Goal: Navigation & Orientation: Find specific page/section

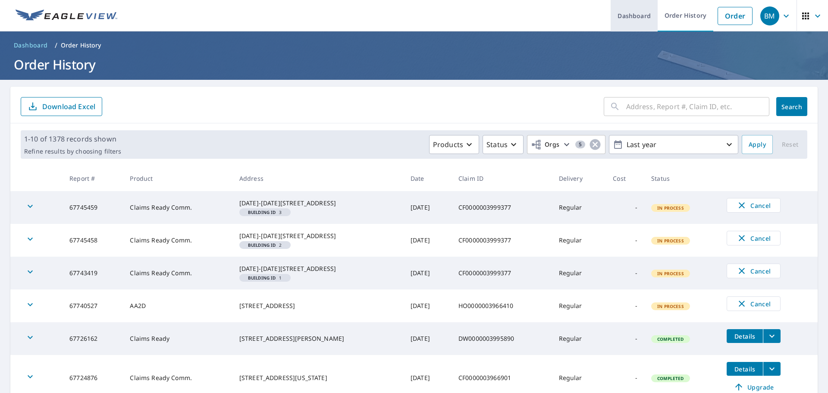
click at [634, 16] on link "Dashboard" at bounding box center [634, 15] width 47 height 31
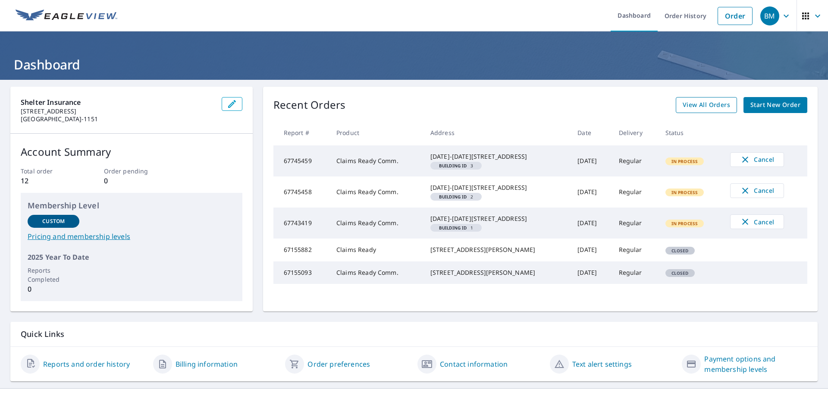
click at [706, 101] on span "View All Orders" at bounding box center [706, 105] width 47 height 11
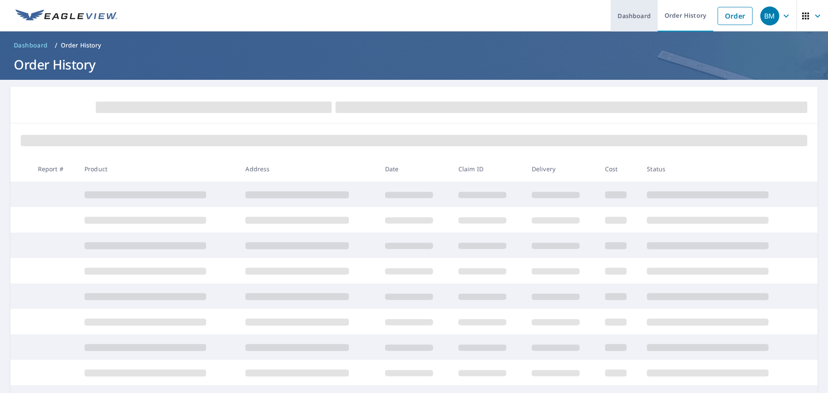
click at [635, 16] on link "Dashboard" at bounding box center [634, 15] width 47 height 31
